Goal: Check status

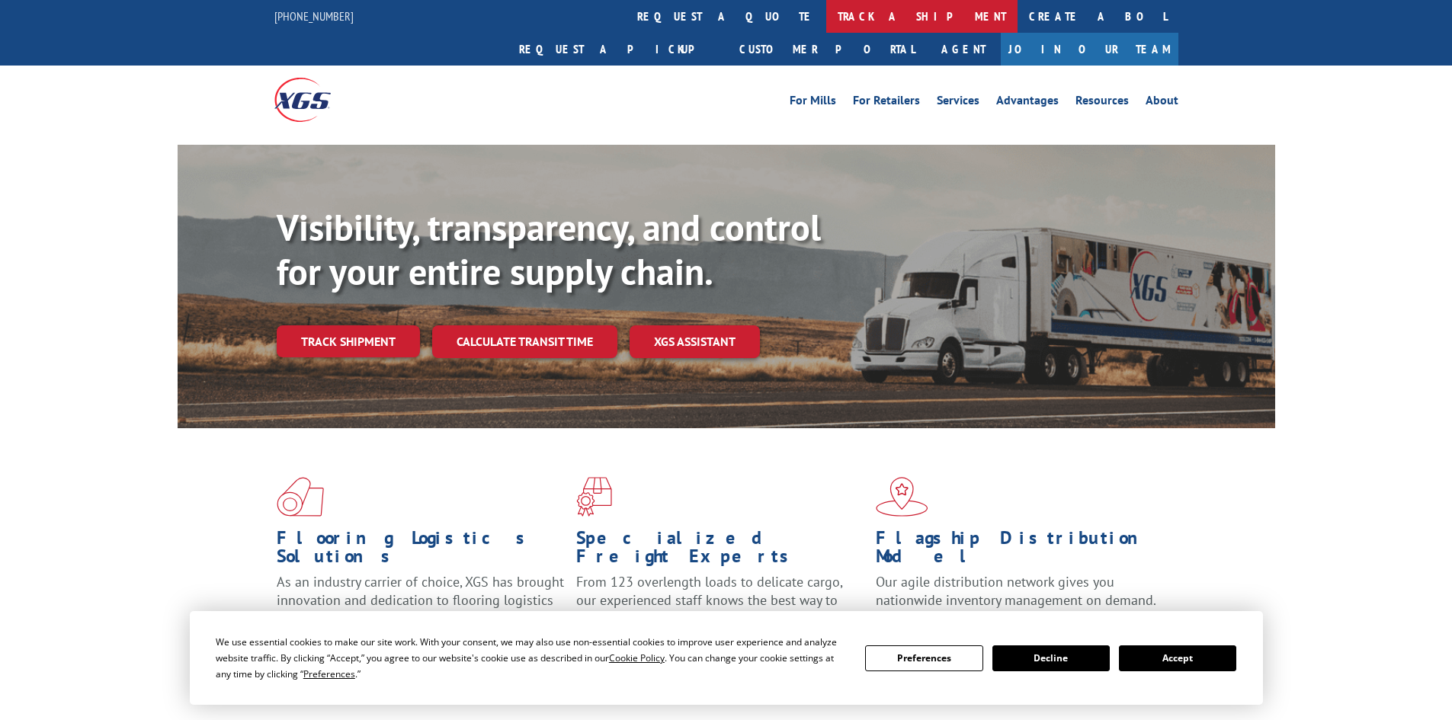
click at [826, 17] on link "track a shipment" at bounding box center [921, 16] width 191 height 33
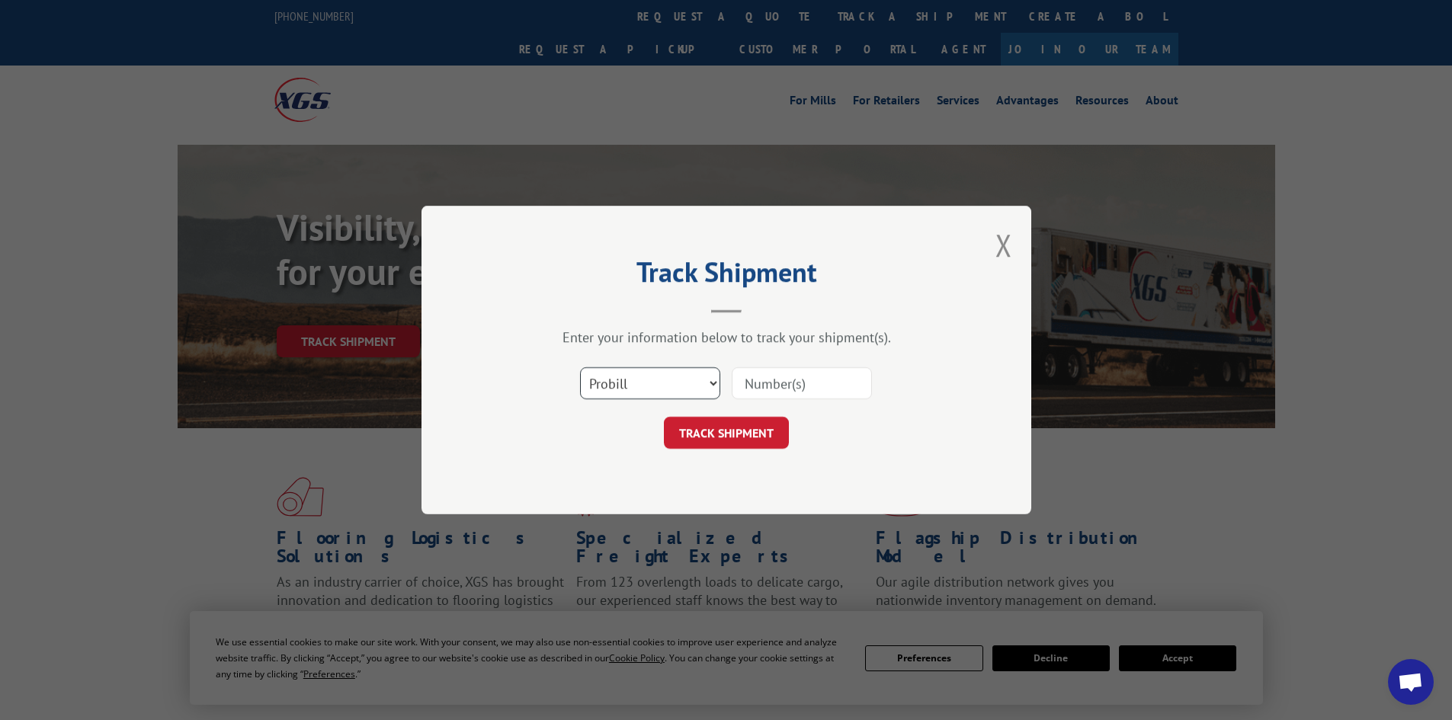
click at [653, 375] on select "Select category... Probill BOL PO" at bounding box center [650, 383] width 140 height 32
click at [580, 367] on select "Select category... Probill BOL PO" at bounding box center [650, 383] width 140 height 32
click at [810, 398] on input at bounding box center [802, 383] width 140 height 32
paste input "17593828"
type input "17593828"
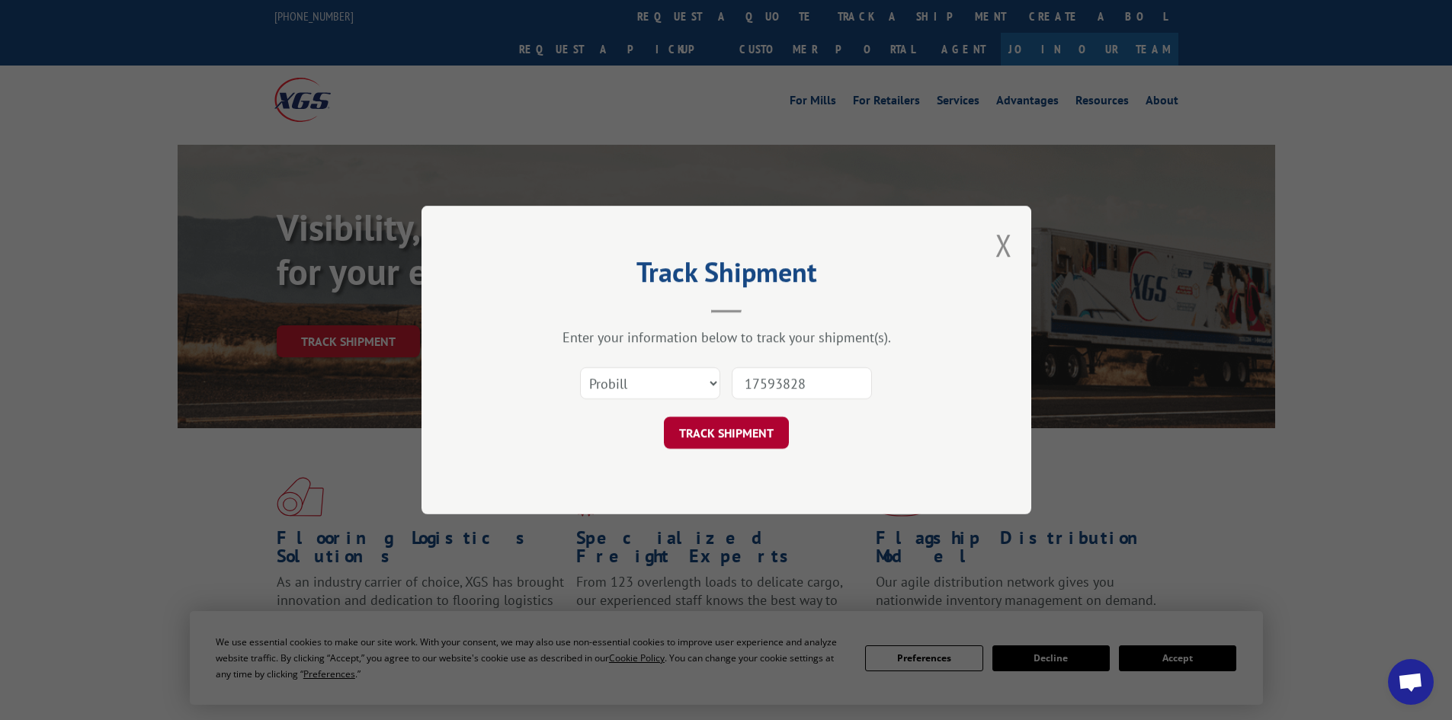
click at [708, 428] on button "TRACK SHIPMENT" at bounding box center [726, 433] width 125 height 32
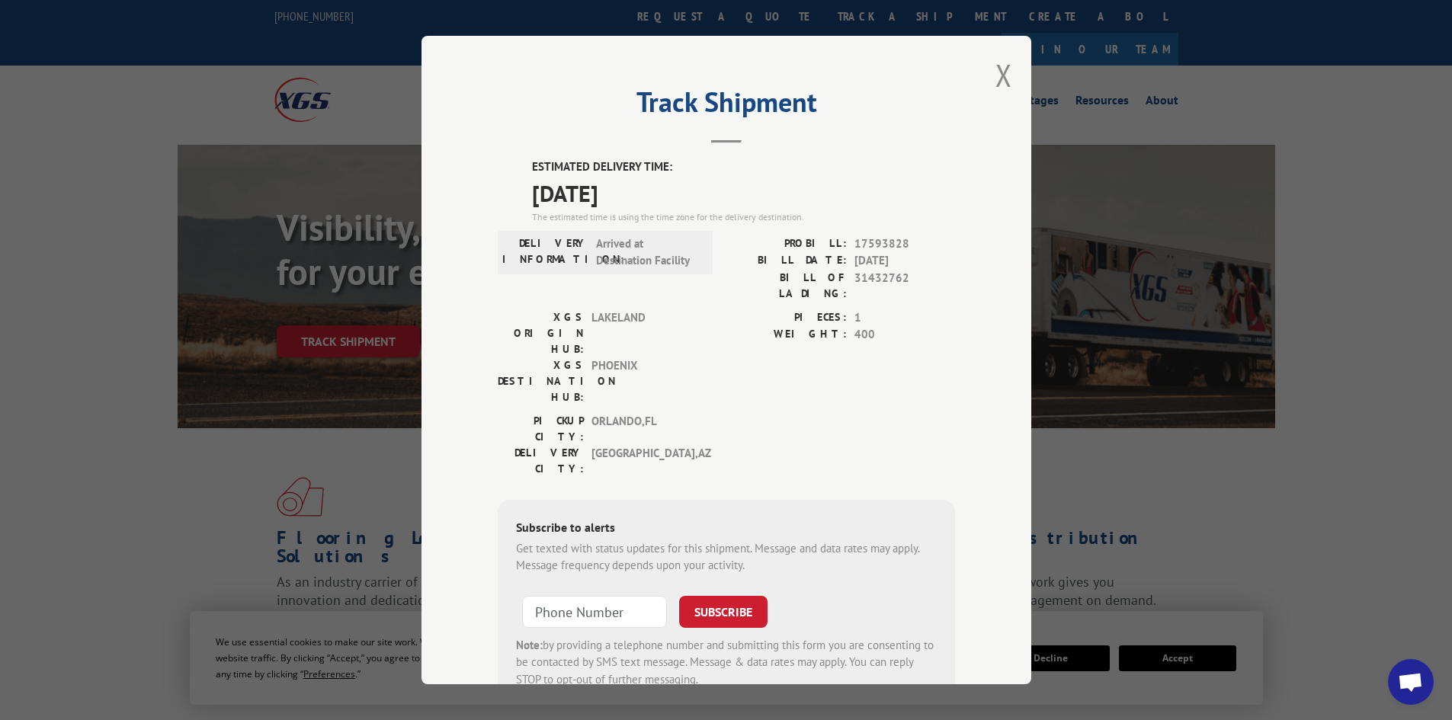
click at [21, 301] on div "Track Shipment ESTIMATED DELIVERY TIME: [DATE] The estimated time is using the …" at bounding box center [726, 360] width 1452 height 720
click at [192, 2] on div "Track Shipment ESTIMATED DELIVERY TIME: [DATE] The estimated time is using the …" at bounding box center [726, 360] width 1452 height 720
click at [865, 238] on span "17593828" at bounding box center [905, 245] width 101 height 18
copy span "17593828"
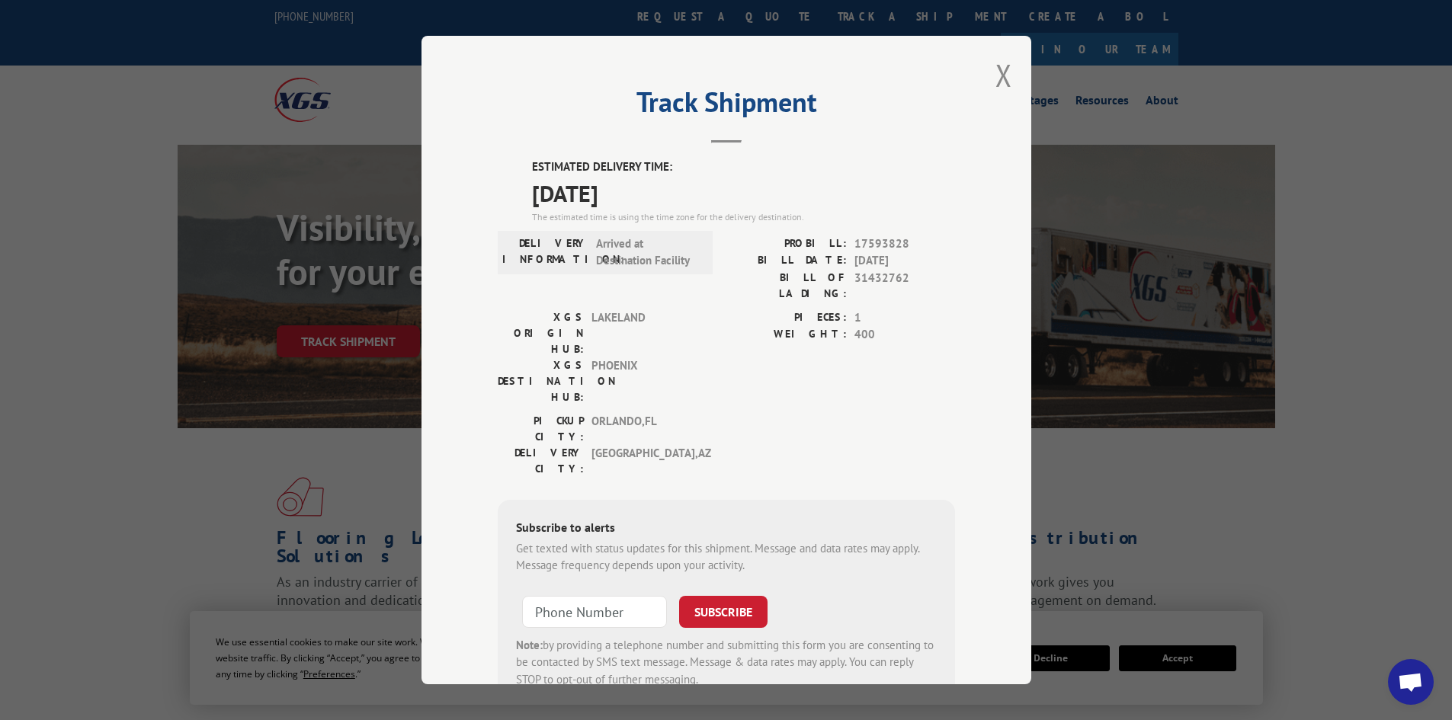
click at [983, 153] on div "Track Shipment ESTIMATED DELIVERY TIME: [DATE] The estimated time is using the …" at bounding box center [727, 360] width 610 height 649
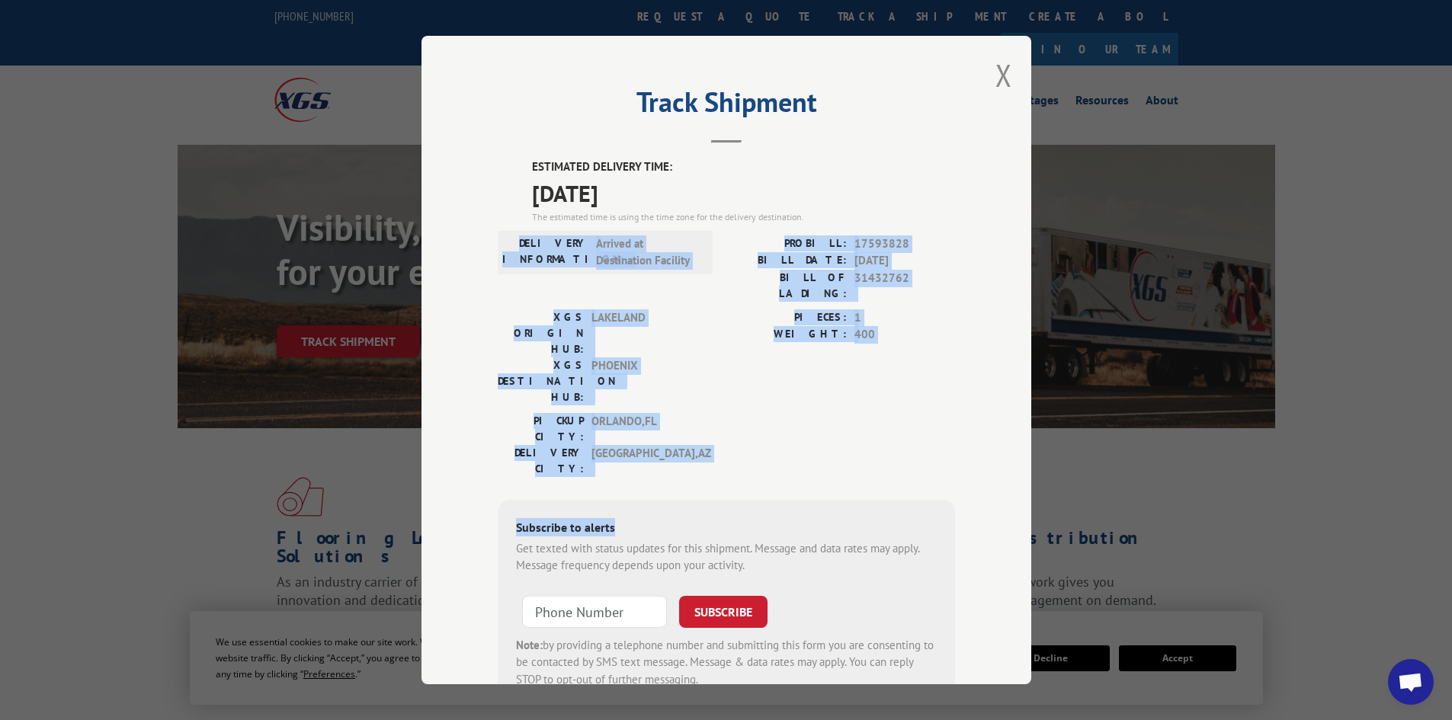
drag, startPoint x: 704, startPoint y: 400, endPoint x: 482, endPoint y: 217, distance: 288.1
click at [483, 217] on div "Track Shipment ESTIMATED DELIVERY TIME: [DATE] The estimated time is using the …" at bounding box center [727, 360] width 610 height 649
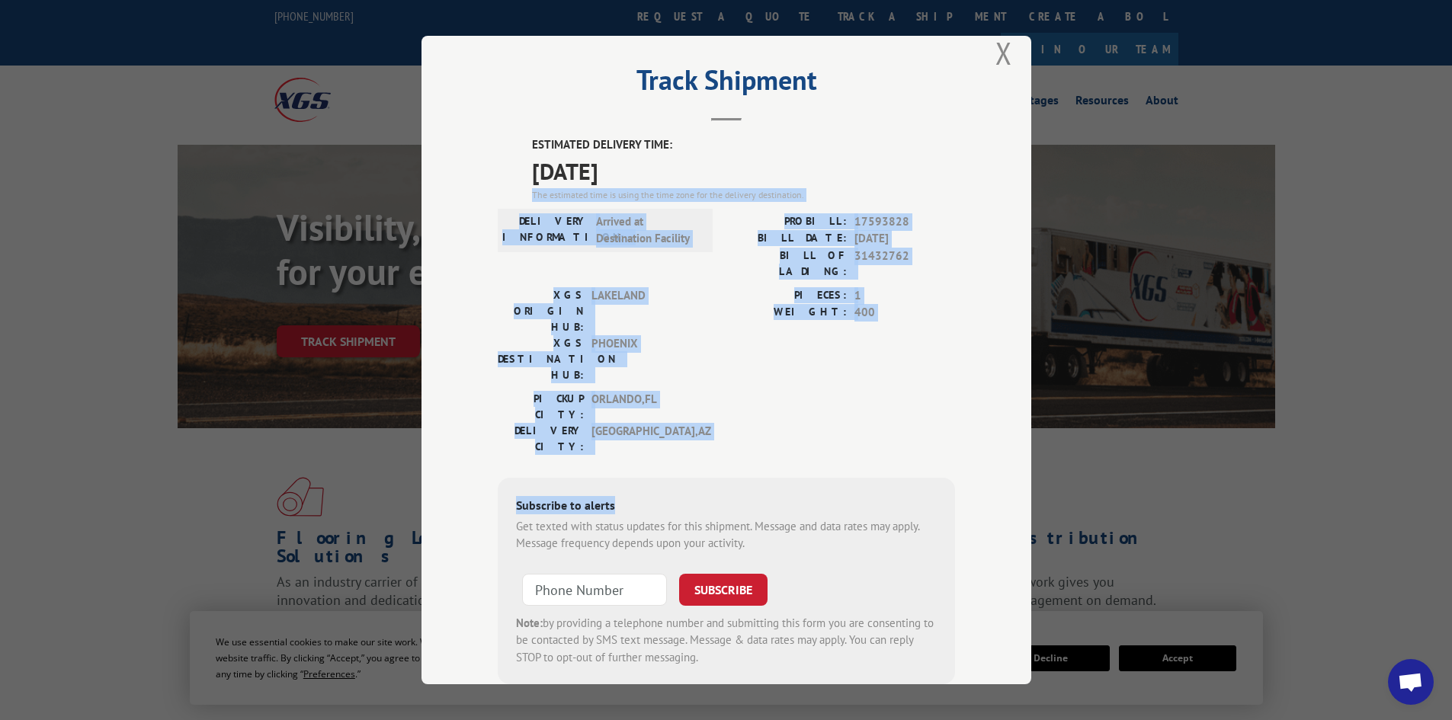
scroll to position [37, 0]
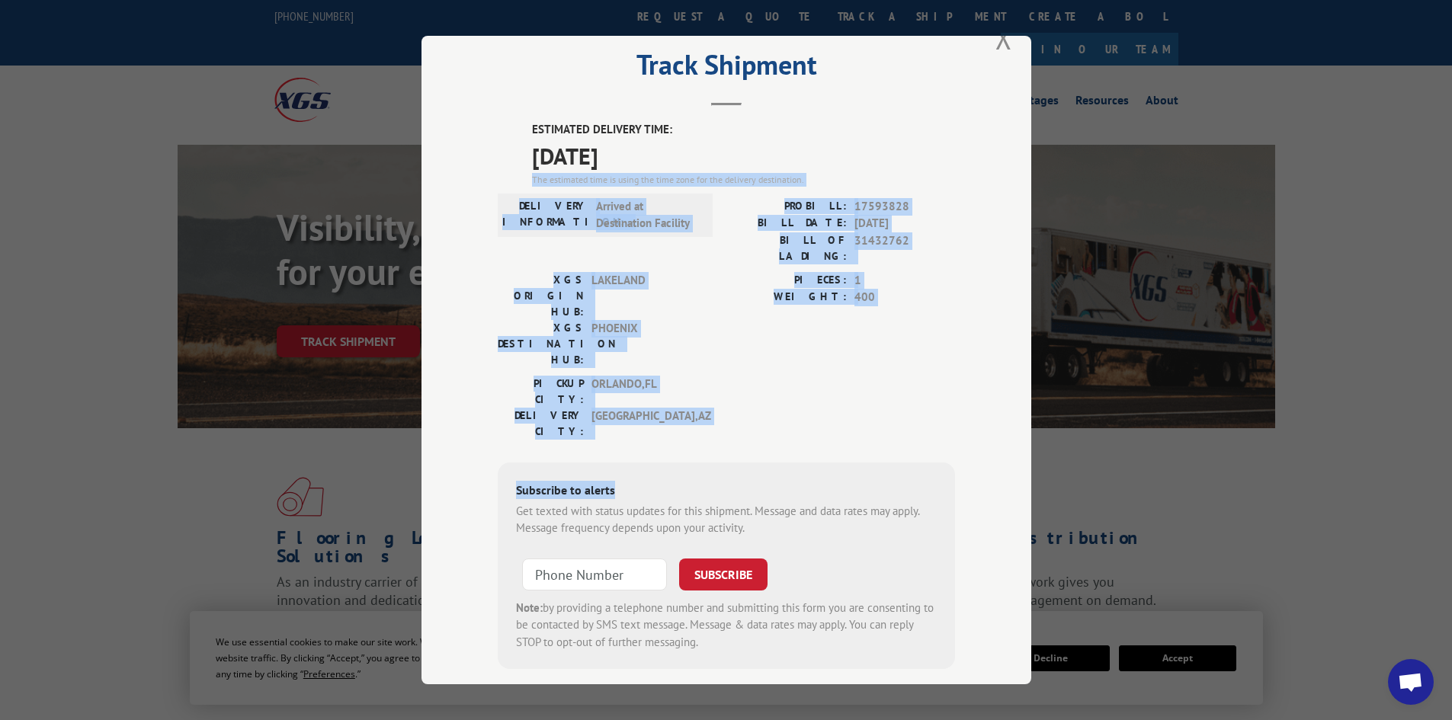
click at [608, 481] on div "Subscribe to alerts" at bounding box center [726, 492] width 421 height 22
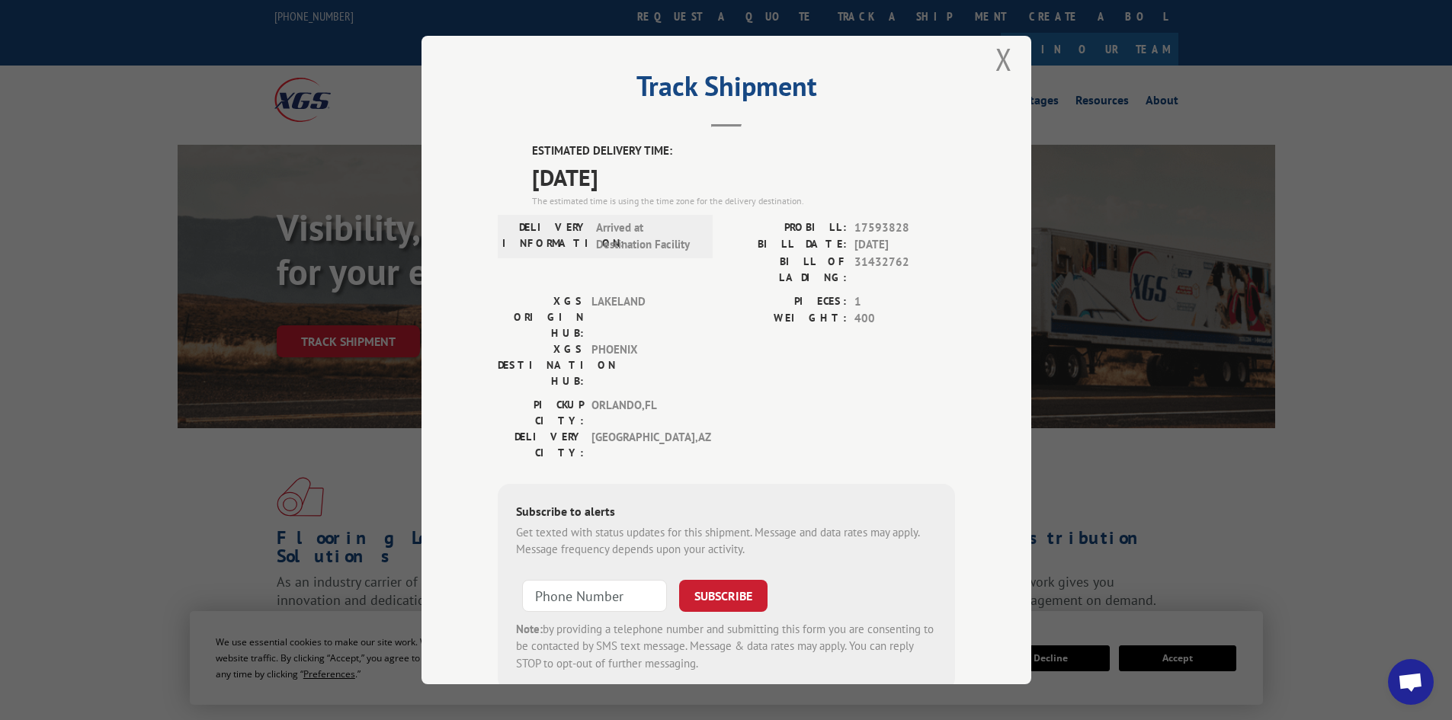
scroll to position [0, 0]
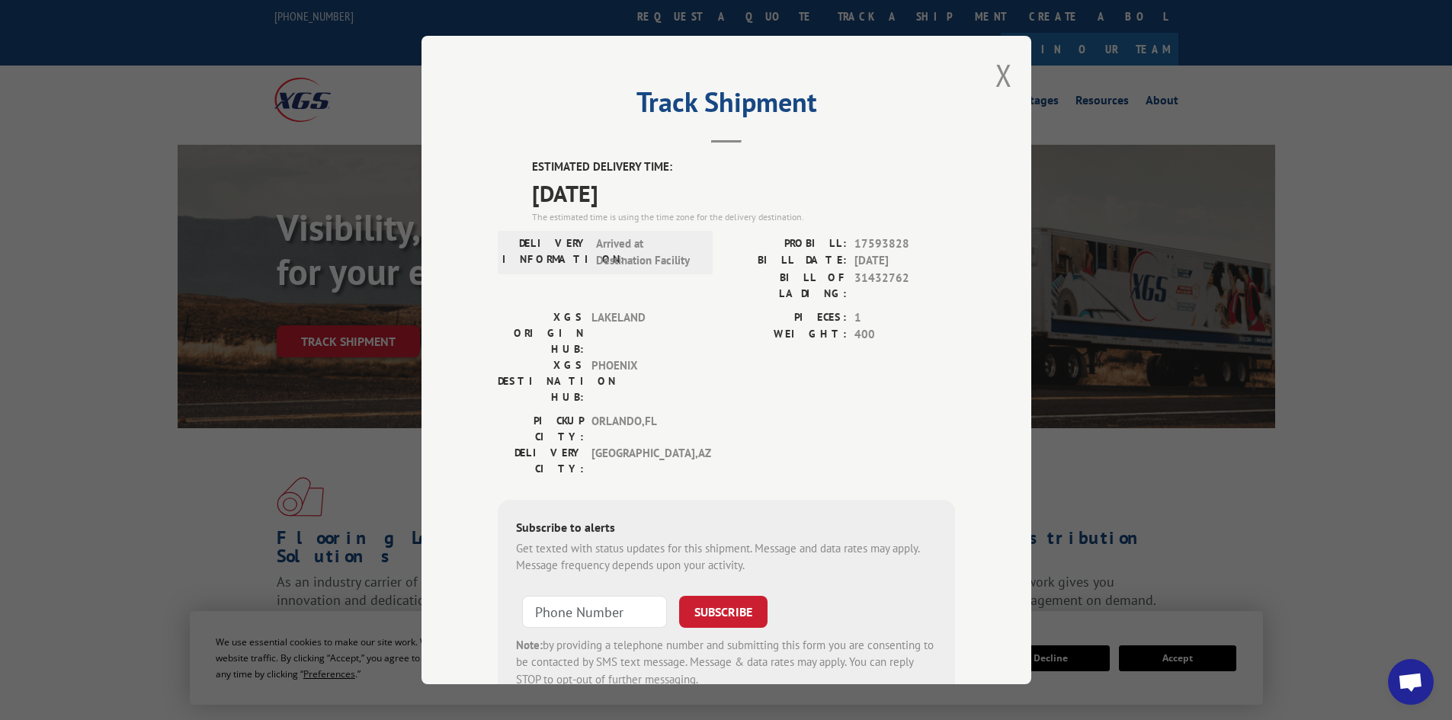
click at [974, 89] on div "Track Shipment ESTIMATED DELIVERY TIME: [DATE] The estimated time is using the …" at bounding box center [727, 360] width 610 height 649
click at [1003, 81] on button "Close modal" at bounding box center [1004, 75] width 17 height 40
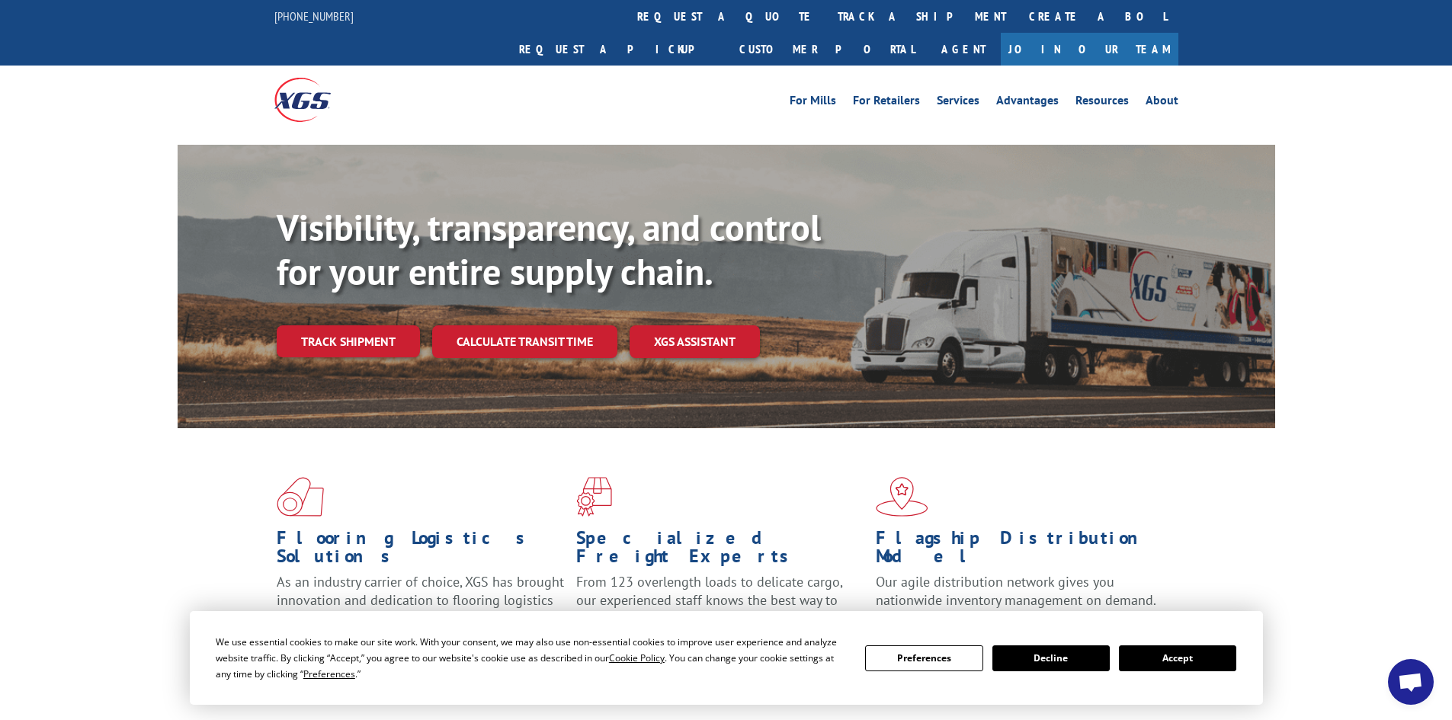
click at [1138, 669] on button "Accept" at bounding box center [1177, 659] width 117 height 26
